Goal: Task Accomplishment & Management: Use online tool/utility

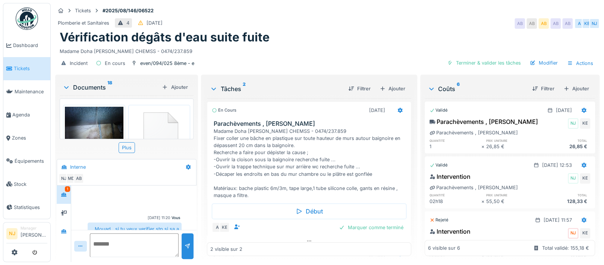
scroll to position [130, 0]
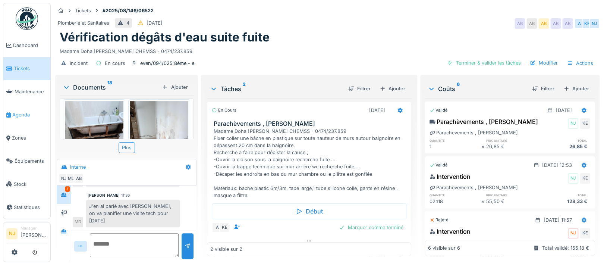
click at [12, 111] on span "Agenda" at bounding box center [29, 114] width 35 height 7
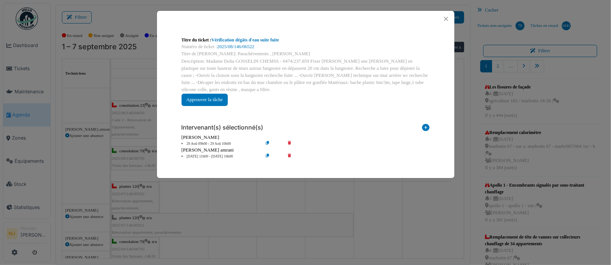
scroll to position [149, 0]
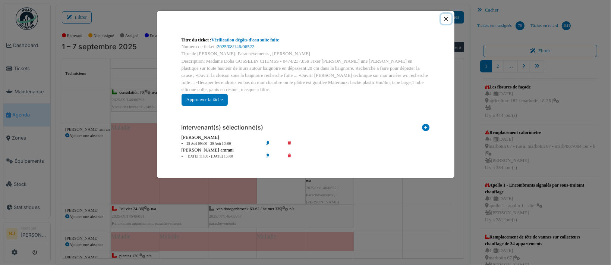
click at [446, 18] on button "Close" at bounding box center [446, 19] width 10 height 10
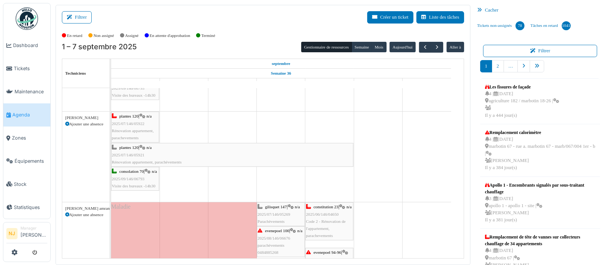
scroll to position [0, 0]
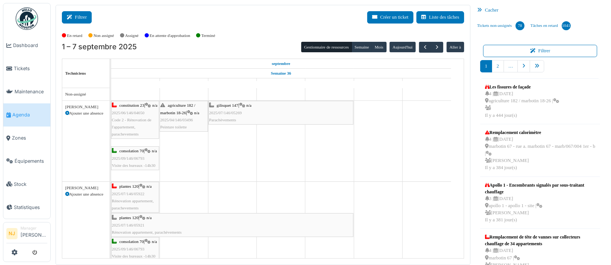
click at [75, 15] on button "Filtrer" at bounding box center [77, 17] width 30 height 12
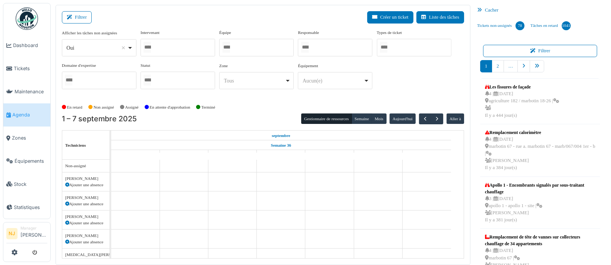
click at [189, 50] on div at bounding box center [177, 48] width 75 height 18
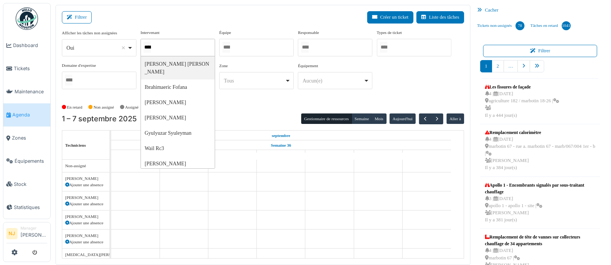
type input "*****"
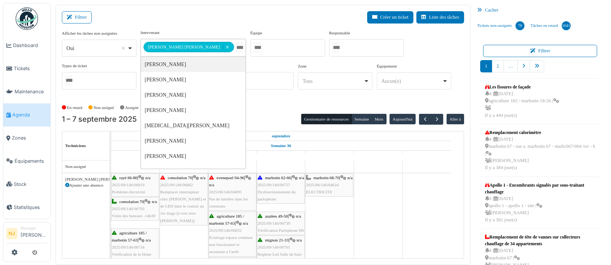
click at [158, 12] on div "Filtrer Créer un ticket Liste des tâches" at bounding box center [263, 20] width 402 height 18
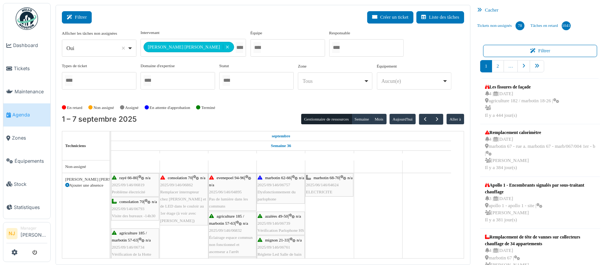
click at [84, 17] on button "Filtrer" at bounding box center [77, 17] width 30 height 12
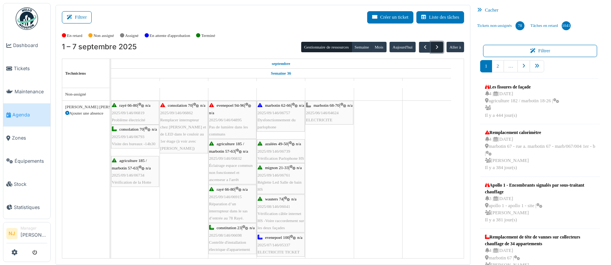
click at [434, 46] on span "button" at bounding box center [437, 47] width 6 height 6
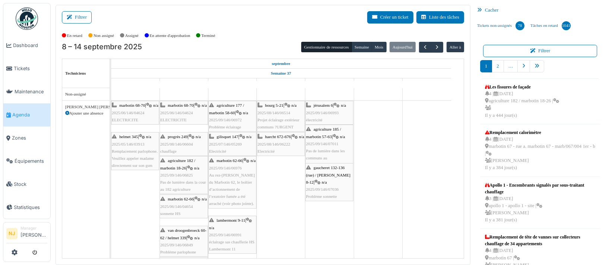
click at [67, 111] on icon at bounding box center [67, 113] width 4 height 4
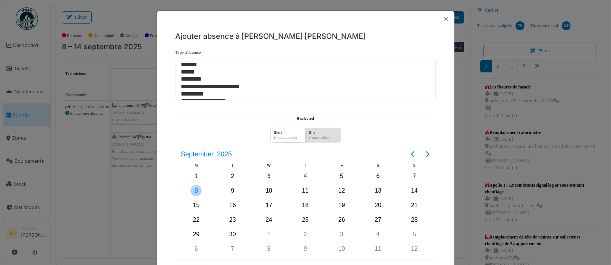
click at [193, 189] on div "8" at bounding box center [195, 190] width 11 height 11
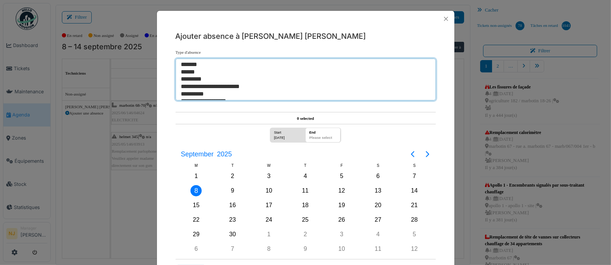
select select "**"
click at [194, 63] on option "*******" at bounding box center [301, 64] width 243 height 7
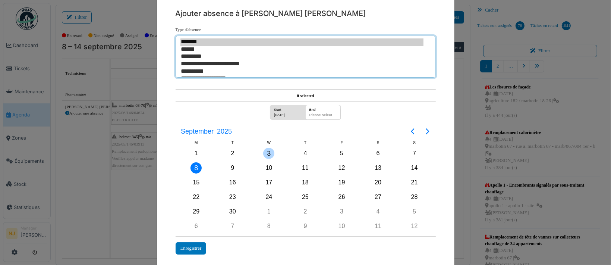
scroll to position [33, 0]
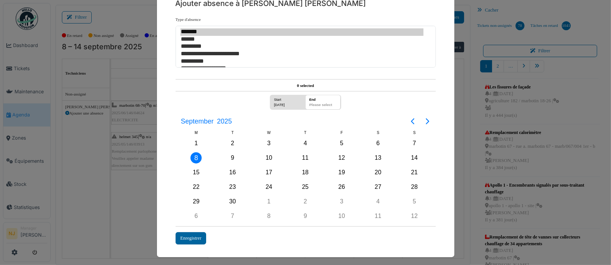
click at [187, 234] on div "Enregistrer" at bounding box center [190, 238] width 31 height 12
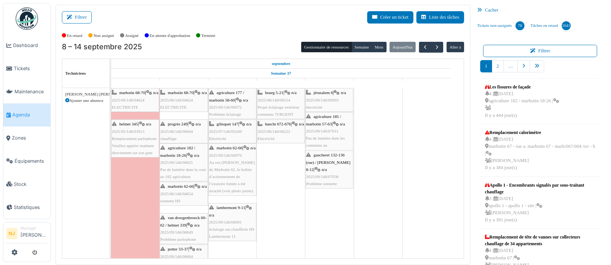
scroll to position [0, 0]
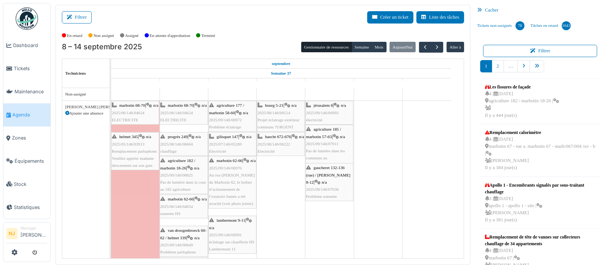
click at [74, 203] on div "Ilyas Allam hanin Ajouter une absence" at bounding box center [85, 196] width 47 height 191
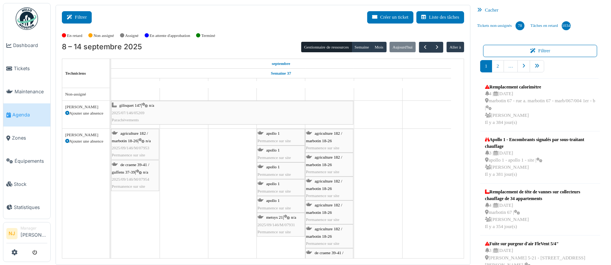
click at [79, 17] on button "Filtrer" at bounding box center [77, 17] width 30 height 12
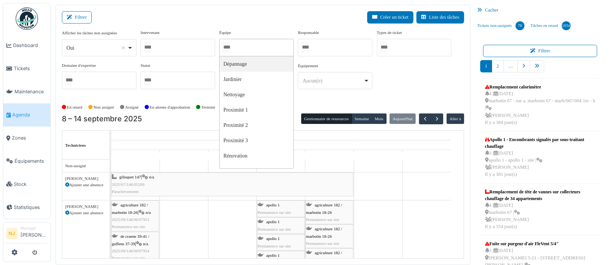
click at [230, 44] on input "Tous" at bounding box center [225, 47] width 7 height 11
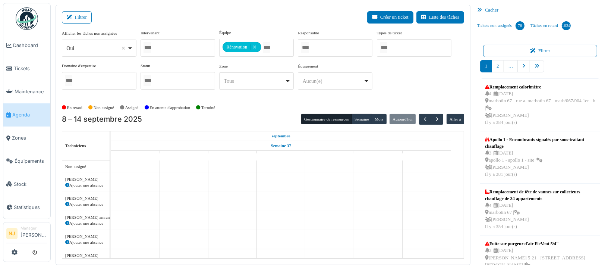
click at [193, 22] on div "Filtrer Créer un ticket Liste des tâches" at bounding box center [263, 20] width 402 height 18
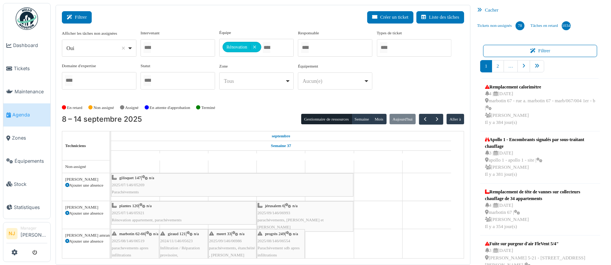
click at [80, 18] on button "Filtrer" at bounding box center [77, 17] width 30 height 12
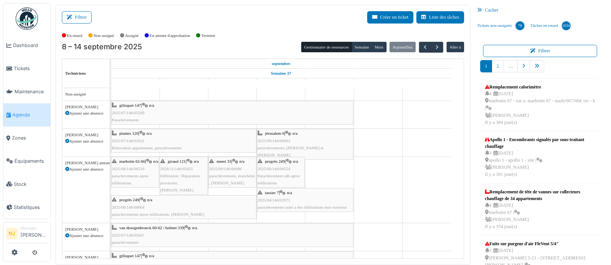
click at [231, 171] on div "meert 33 | n/a 2025/09/146/06986 parachèvements, étanchéité , Karim" at bounding box center [232, 172] width 47 height 29
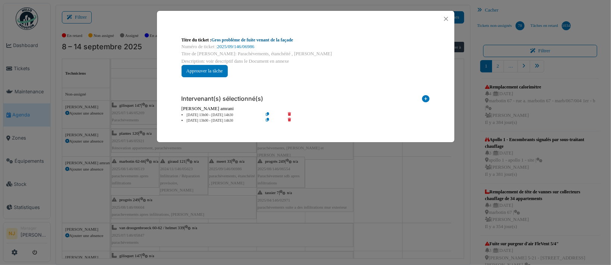
click at [234, 40] on link "Gros problème de fuite venant de la façade" at bounding box center [252, 39] width 82 height 5
click at [446, 18] on button "Close" at bounding box center [446, 19] width 10 height 10
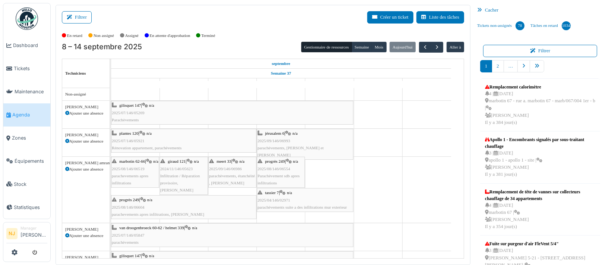
scroll to position [114, 0]
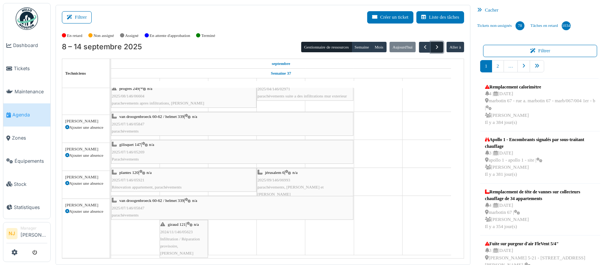
click at [434, 46] on span "button" at bounding box center [437, 47] width 6 height 6
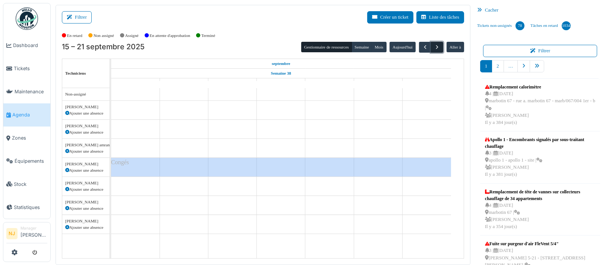
scroll to position [0, 0]
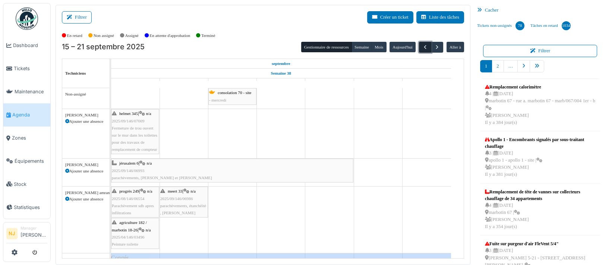
click at [422, 48] on span "button" at bounding box center [425, 47] width 6 height 6
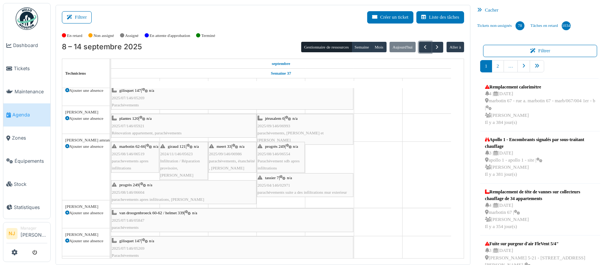
scroll to position [15, 0]
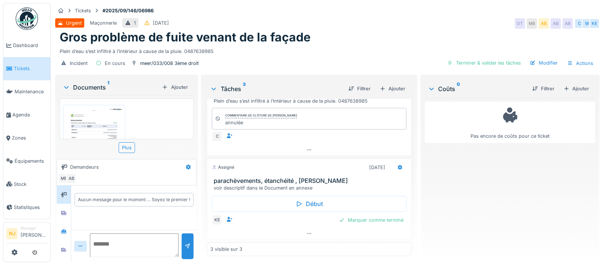
scroll to position [7, 0]
click at [99, 113] on img at bounding box center [94, 148] width 58 height 82
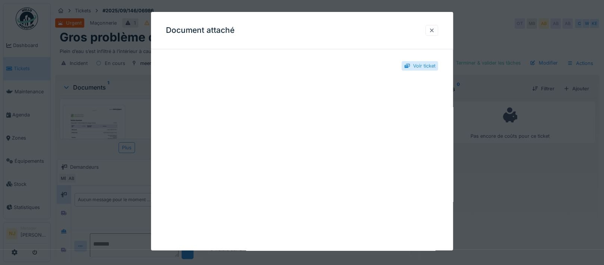
click at [434, 30] on div at bounding box center [431, 30] width 6 height 7
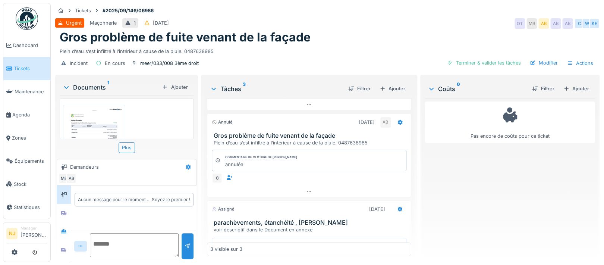
scroll to position [141, 0]
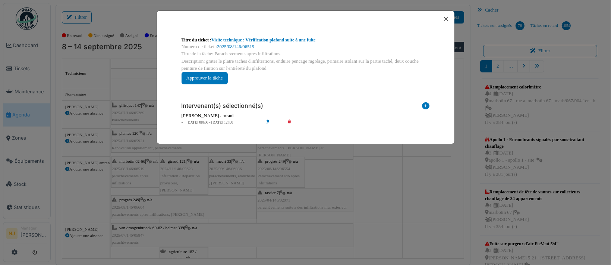
scroll to position [2, 0]
click at [446, 17] on button "Close" at bounding box center [446, 19] width 10 height 10
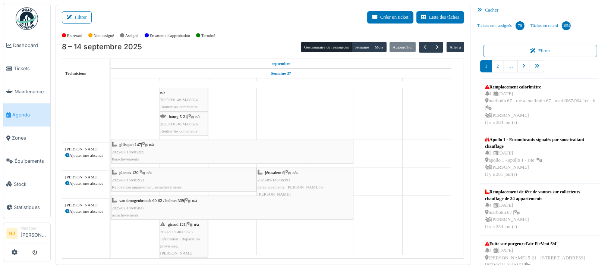
scroll to position [0, 0]
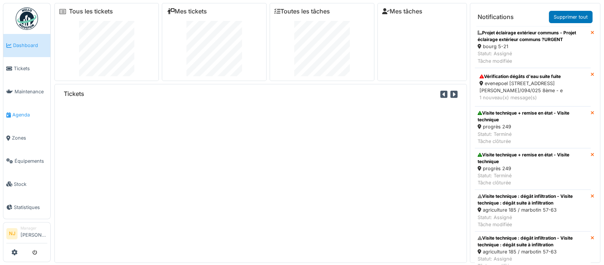
click at [18, 111] on span "Agenda" at bounding box center [29, 114] width 35 height 7
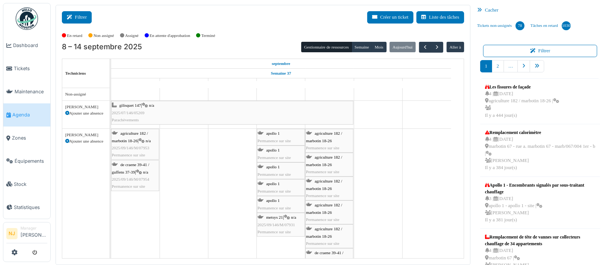
click at [78, 16] on button "Filtrer" at bounding box center [77, 17] width 30 height 12
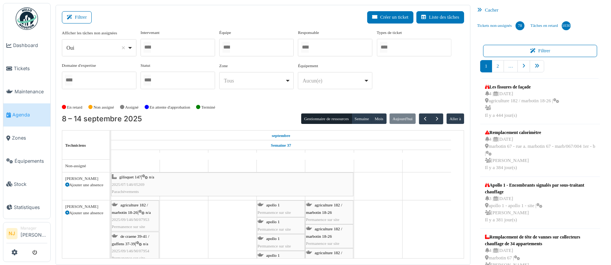
click at [245, 47] on div at bounding box center [256, 48] width 75 height 18
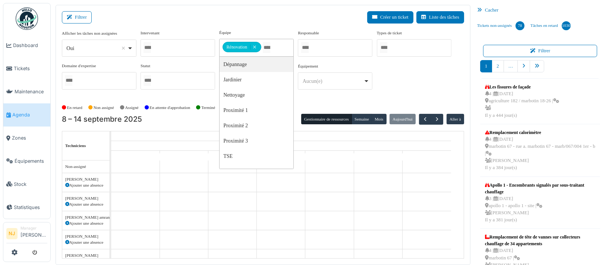
click at [170, 24] on div "Filtrer Créer un ticket Liste des tâches" at bounding box center [263, 20] width 402 height 18
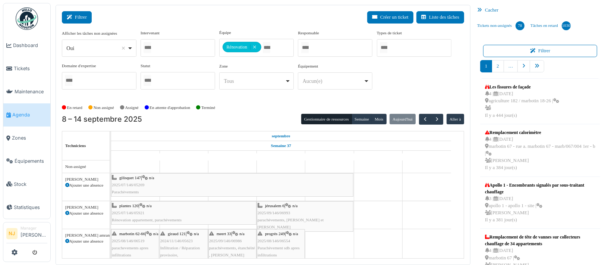
click at [74, 15] on icon at bounding box center [71, 17] width 8 height 5
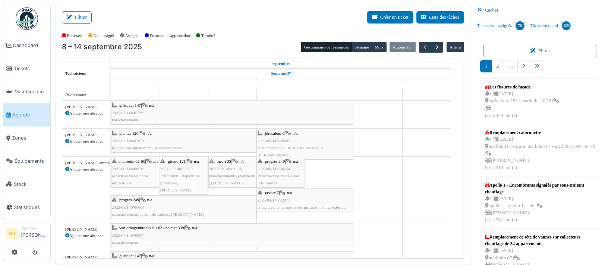
click at [276, 170] on span "2025/08/146/06554" at bounding box center [273, 168] width 33 height 4
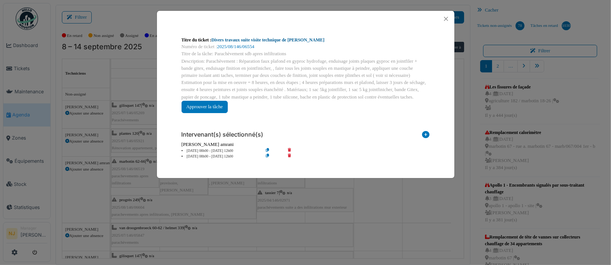
click at [253, 40] on link "Divers travaux suite visite technique de Nicolae" at bounding box center [267, 39] width 113 height 5
click at [445, 18] on button "Close" at bounding box center [446, 19] width 10 height 10
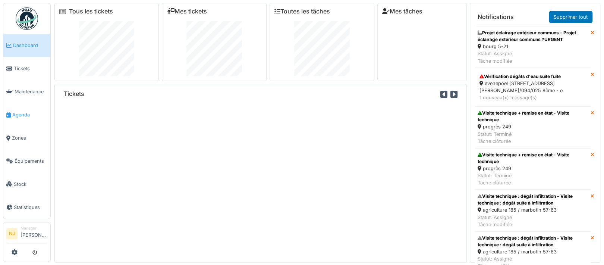
click at [20, 111] on span "Agenda" at bounding box center [29, 114] width 35 height 7
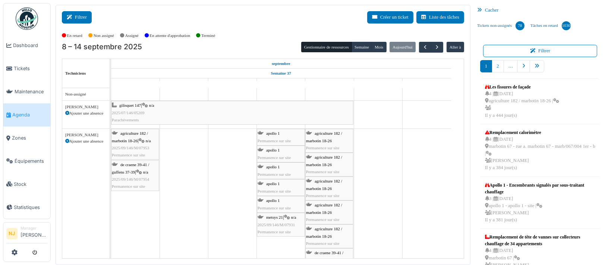
click at [79, 16] on button "Filtrer" at bounding box center [77, 17] width 30 height 12
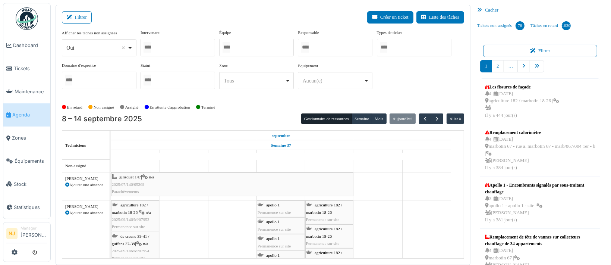
click at [159, 50] on div at bounding box center [177, 48] width 75 height 18
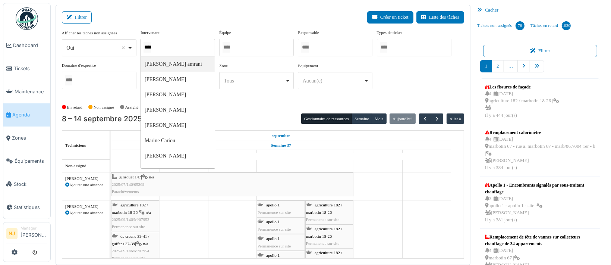
type input "*****"
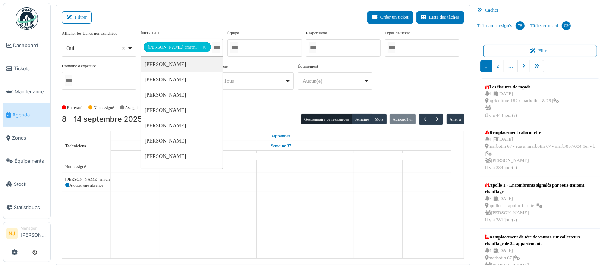
click at [169, 31] on div "**********" at bounding box center [181, 42] width 82 height 27
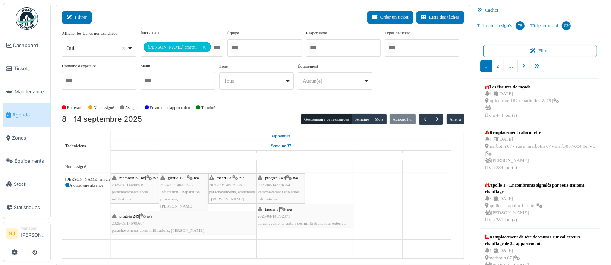
click at [82, 19] on button "Filtrer" at bounding box center [77, 17] width 30 height 12
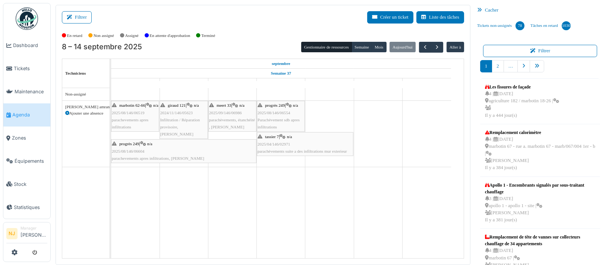
click at [159, 149] on div "progrès 249 | n/a 2025/08/146/06604 parachevements apres infiltrations, [PERSON…" at bounding box center [184, 151] width 144 height 22
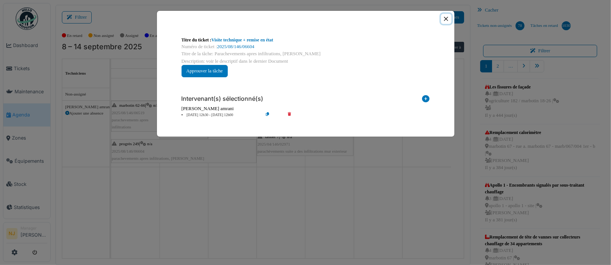
click at [445, 18] on button "Close" at bounding box center [446, 19] width 10 height 10
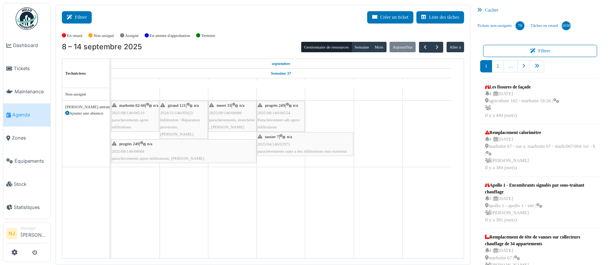
click at [74, 17] on icon at bounding box center [71, 17] width 8 height 5
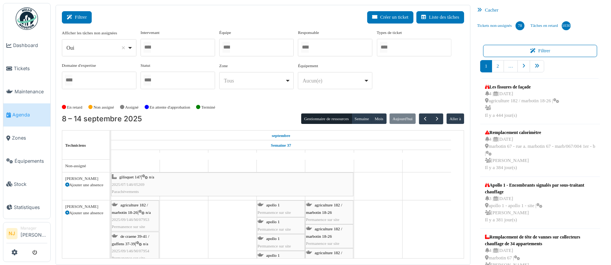
click at [77, 17] on button "Filtrer" at bounding box center [77, 17] width 30 height 12
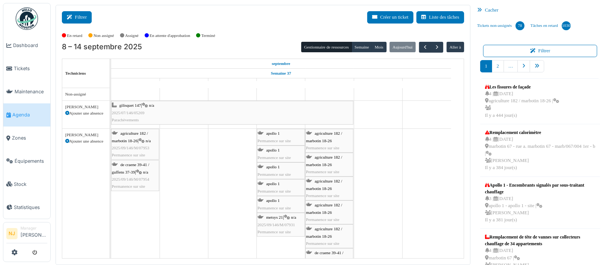
click at [78, 15] on button "Filtrer" at bounding box center [77, 17] width 30 height 12
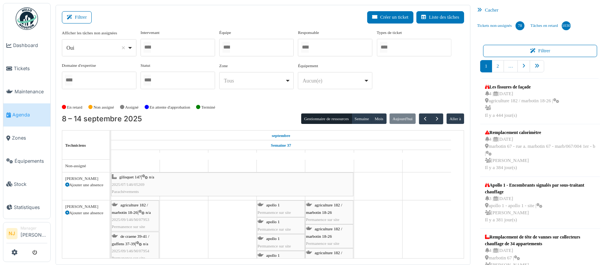
click at [239, 48] on div at bounding box center [256, 48] width 75 height 18
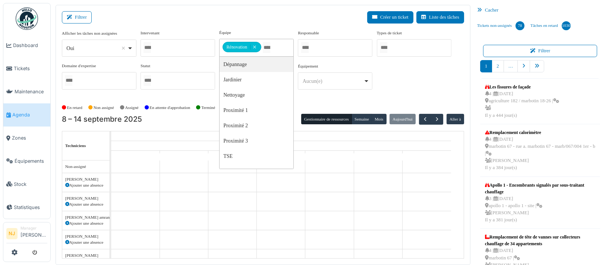
click at [142, 15] on div "Filtrer Créer un ticket Liste des tâches" at bounding box center [263, 20] width 402 height 18
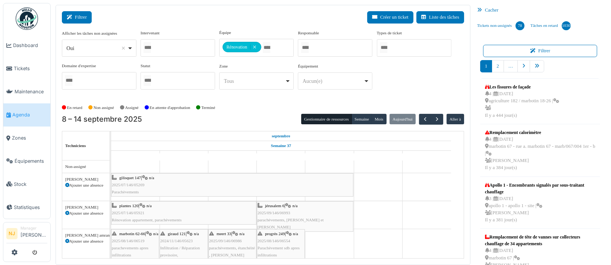
click at [75, 20] on button "Filtrer" at bounding box center [77, 17] width 30 height 12
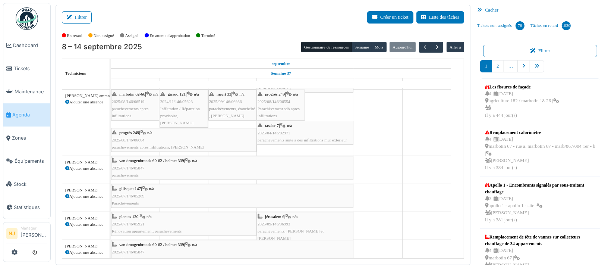
scroll to position [99, 0]
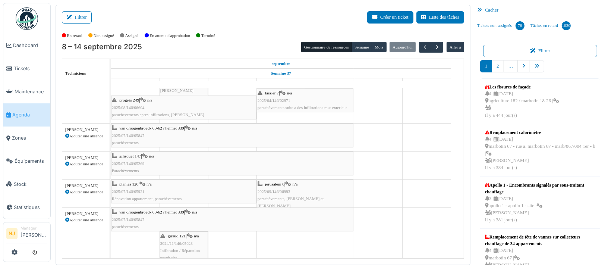
click at [175, 136] on div "van droogenbroeck 60-62 / helmet 339 | n/a 2025/07/146/05847 parachèvements" at bounding box center [232, 135] width 241 height 22
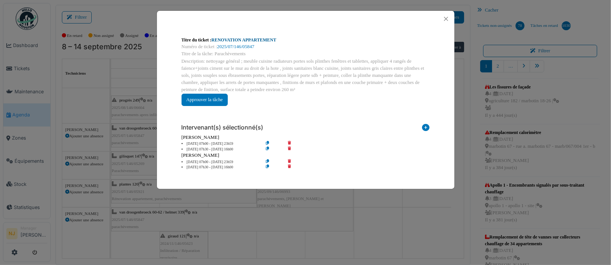
click at [228, 39] on link "RENOVATION APPARTEMENT" at bounding box center [243, 39] width 65 height 5
click at [446, 18] on button "Close" at bounding box center [446, 19] width 10 height 10
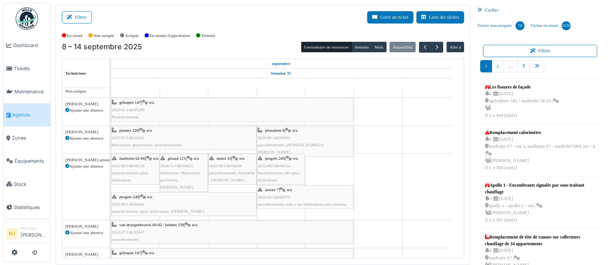
scroll to position [0, 0]
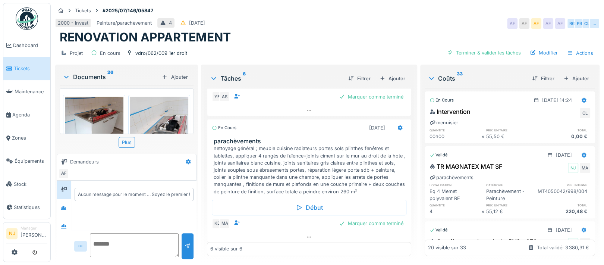
scroll to position [457, 0]
click at [397, 124] on icon at bounding box center [400, 126] width 6 height 5
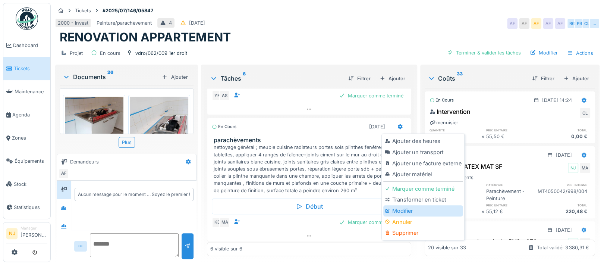
click at [399, 205] on div "Modifier" at bounding box center [422, 210] width 79 height 11
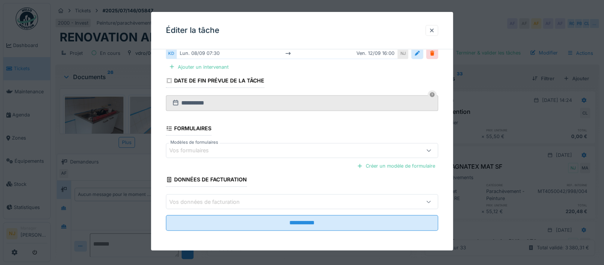
scroll to position [86, 0]
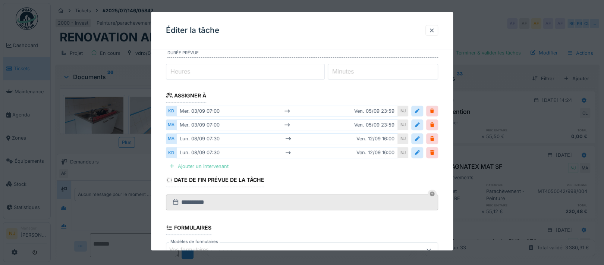
click at [182, 163] on div "Ajouter un intervenant" at bounding box center [199, 166] width 66 height 10
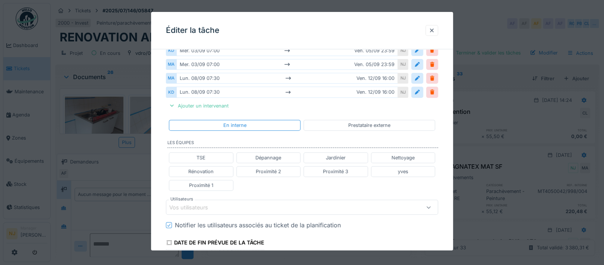
scroll to position [185, 0]
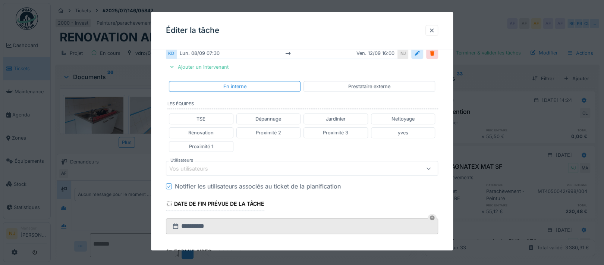
click at [181, 164] on div "Vos utilisateurs" at bounding box center [193, 168] width 49 height 8
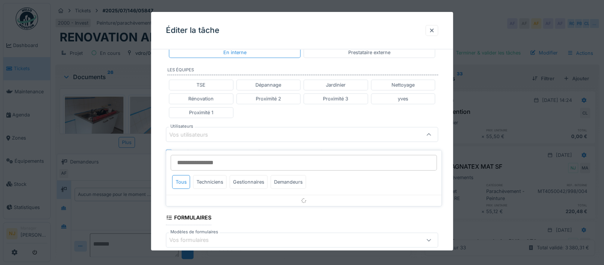
scroll to position [221, 0]
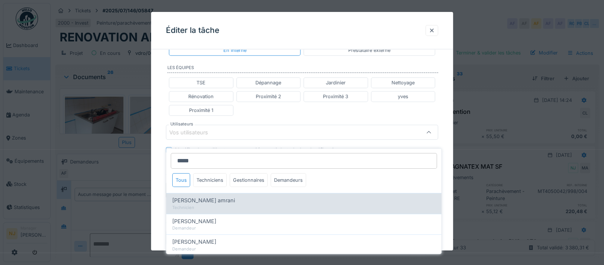
type input "*****"
click at [179, 196] on span "Karim El amrani" at bounding box center [203, 200] width 63 height 8
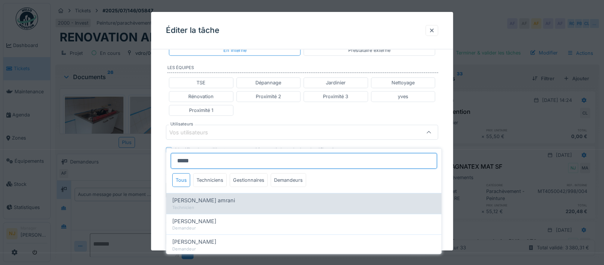
type input "****"
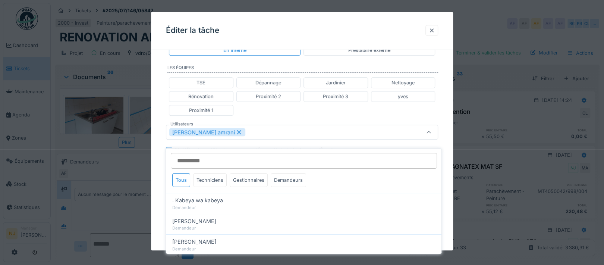
click at [159, 170] on div "**********" at bounding box center [302, 100] width 302 height 533
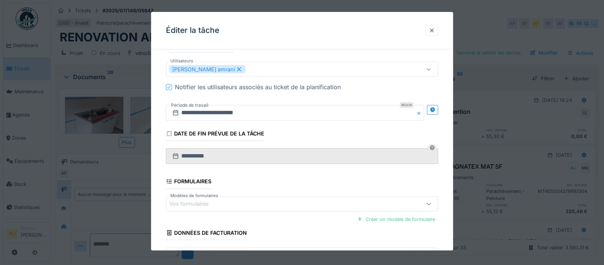
scroll to position [270, 0]
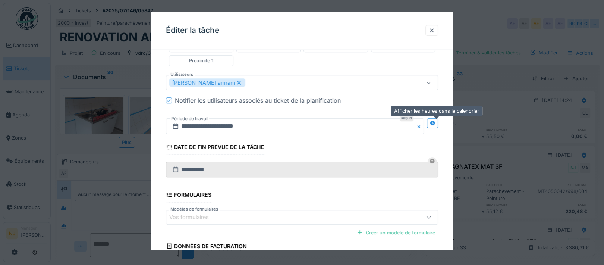
click at [435, 121] on icon at bounding box center [432, 122] width 5 height 5
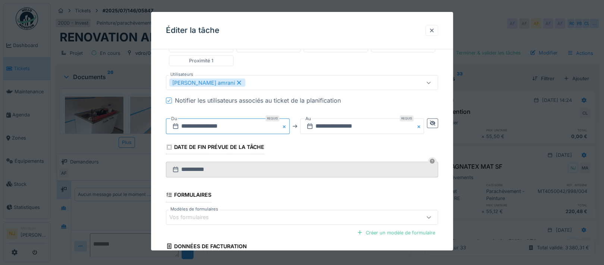
click at [270, 122] on input "**********" at bounding box center [228, 126] width 124 height 16
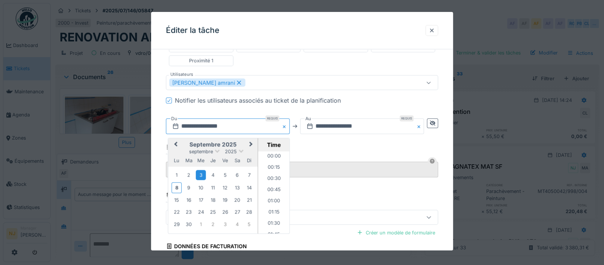
scroll to position [277, 0]
click at [189, 186] on div "9" at bounding box center [189, 187] width 10 height 10
click at [271, 151] on li "09:30" at bounding box center [274, 154] width 32 height 11
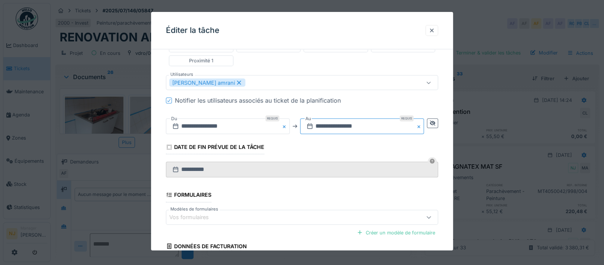
click at [360, 124] on input "**********" at bounding box center [362, 126] width 124 height 16
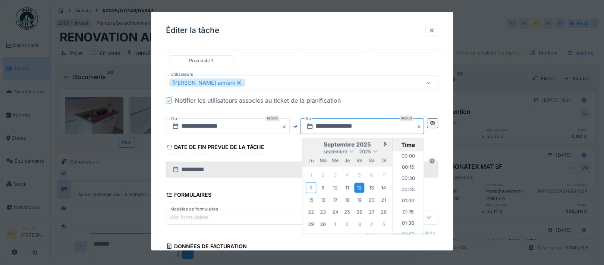
scroll to position [680, 0]
click at [323, 185] on div "9" at bounding box center [323, 187] width 10 height 10
click at [409, 188] on li "16:00" at bounding box center [408, 192] width 32 height 11
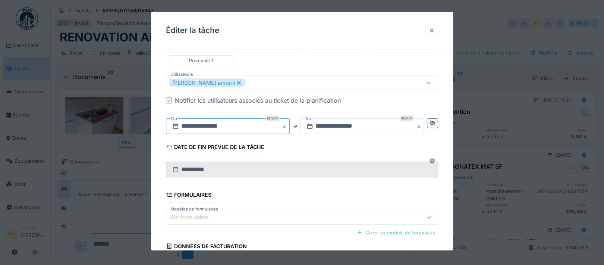
click at [222, 123] on input "**********" at bounding box center [228, 126] width 124 height 16
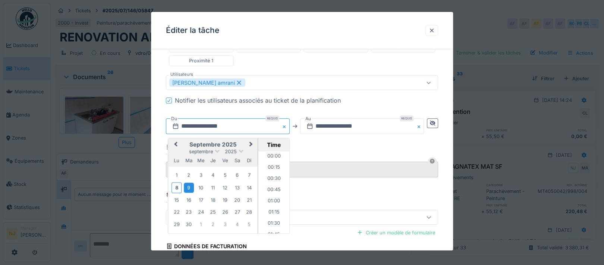
scroll to position [389, 0]
click at [269, 211] on li "10:00" at bounding box center [274, 214] width 32 height 11
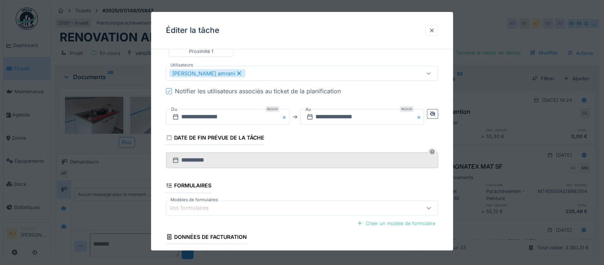
scroll to position [336, 0]
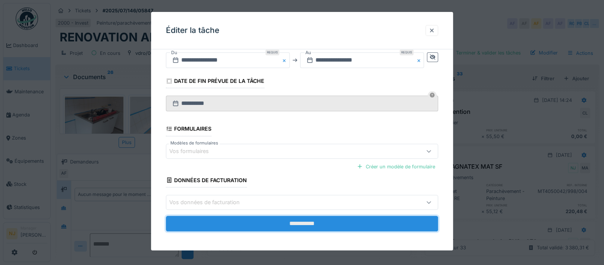
click at [304, 219] on input "**********" at bounding box center [302, 223] width 272 height 16
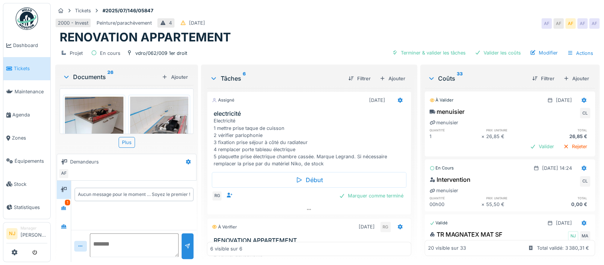
scroll to position [0, 0]
